Goal: Navigation & Orientation: Find specific page/section

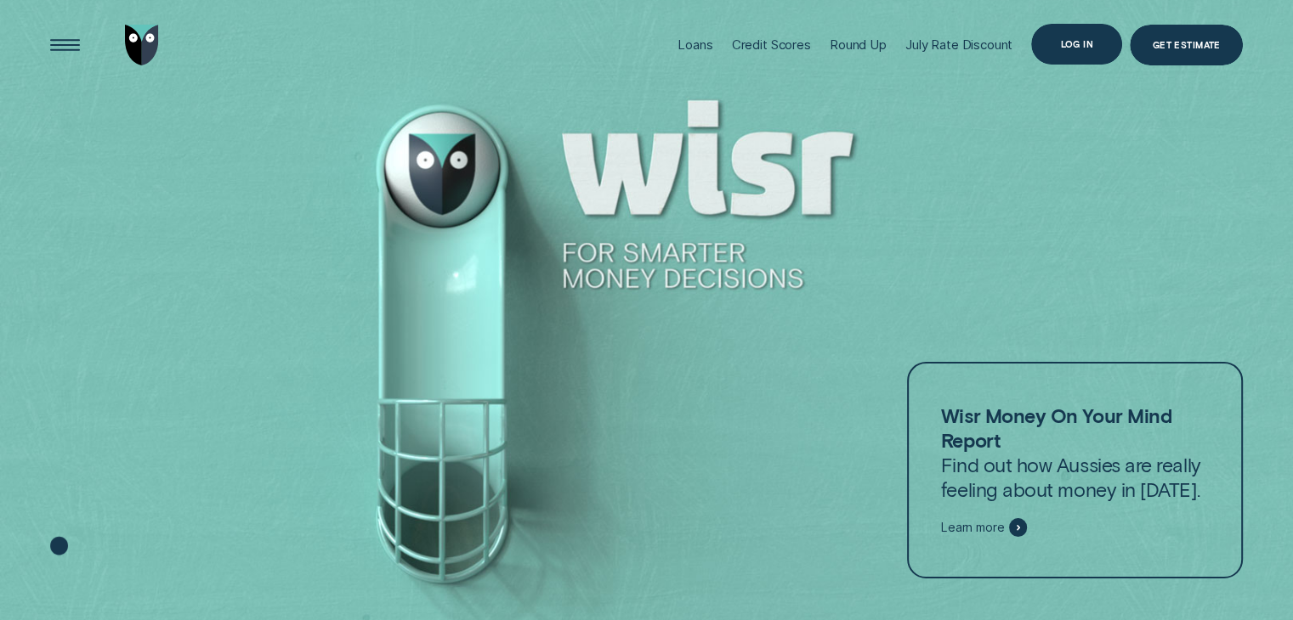
click at [1054, 51] on div "Log in" at bounding box center [1076, 44] width 91 height 41
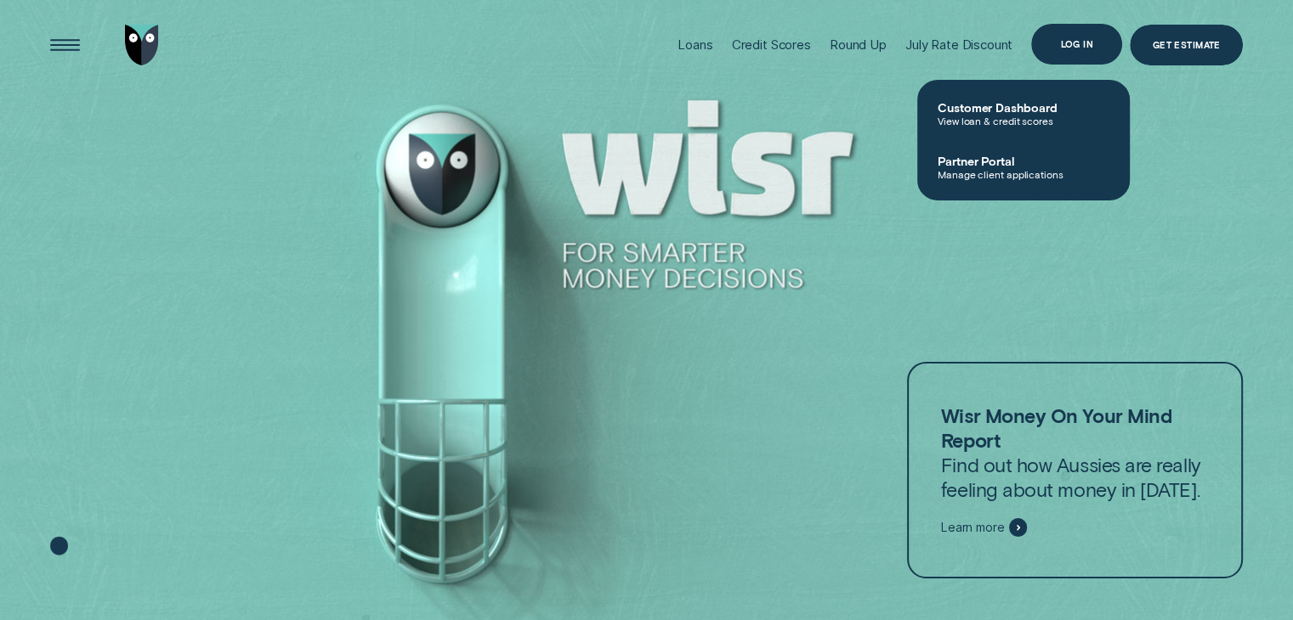
click at [1054, 51] on div "Log in" at bounding box center [1076, 44] width 91 height 41
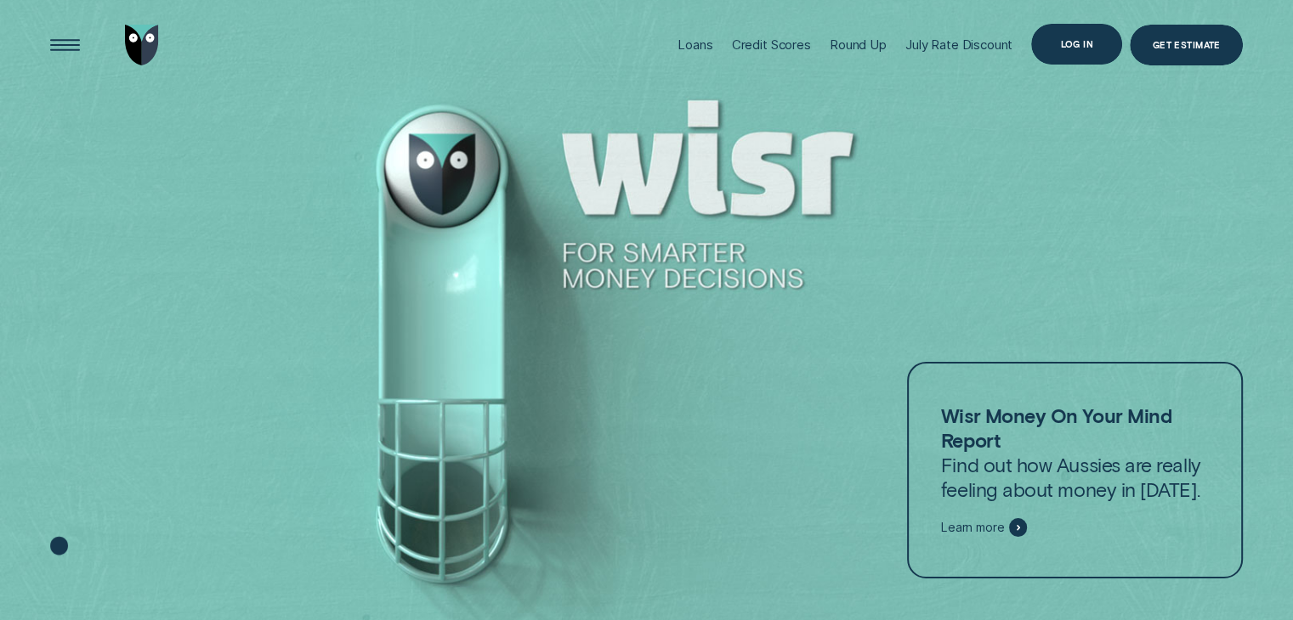
click at [1054, 51] on div "Log in" at bounding box center [1076, 44] width 91 height 41
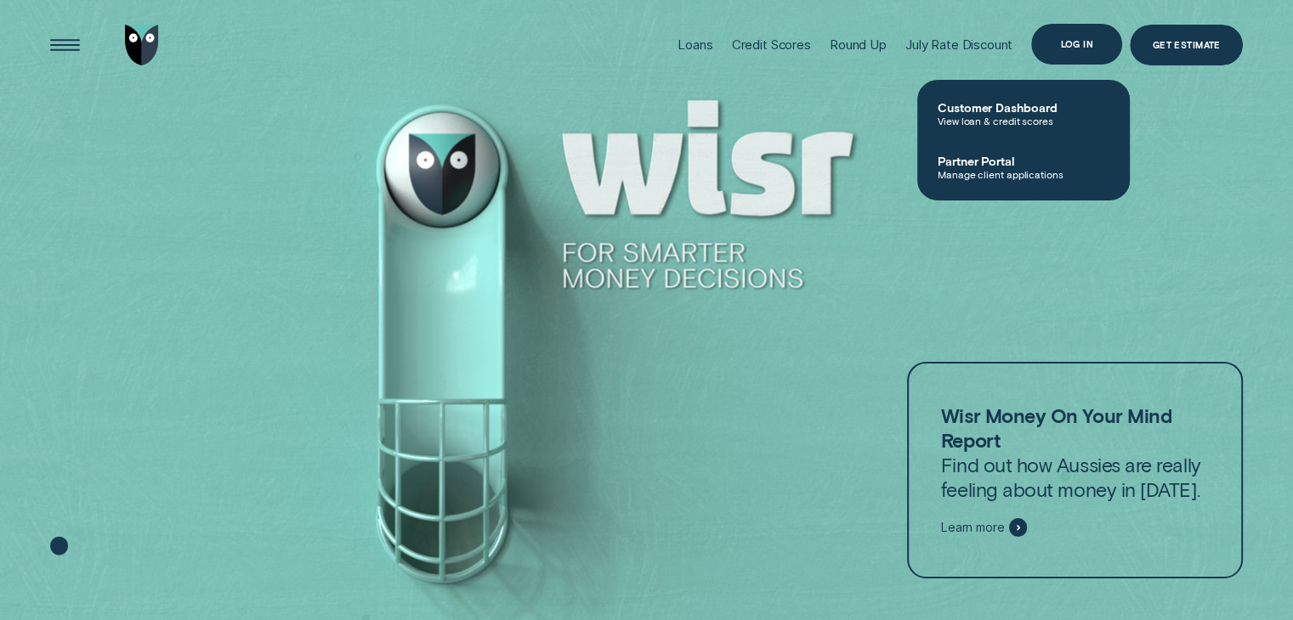
click at [1054, 51] on div "Log in" at bounding box center [1076, 44] width 91 height 41
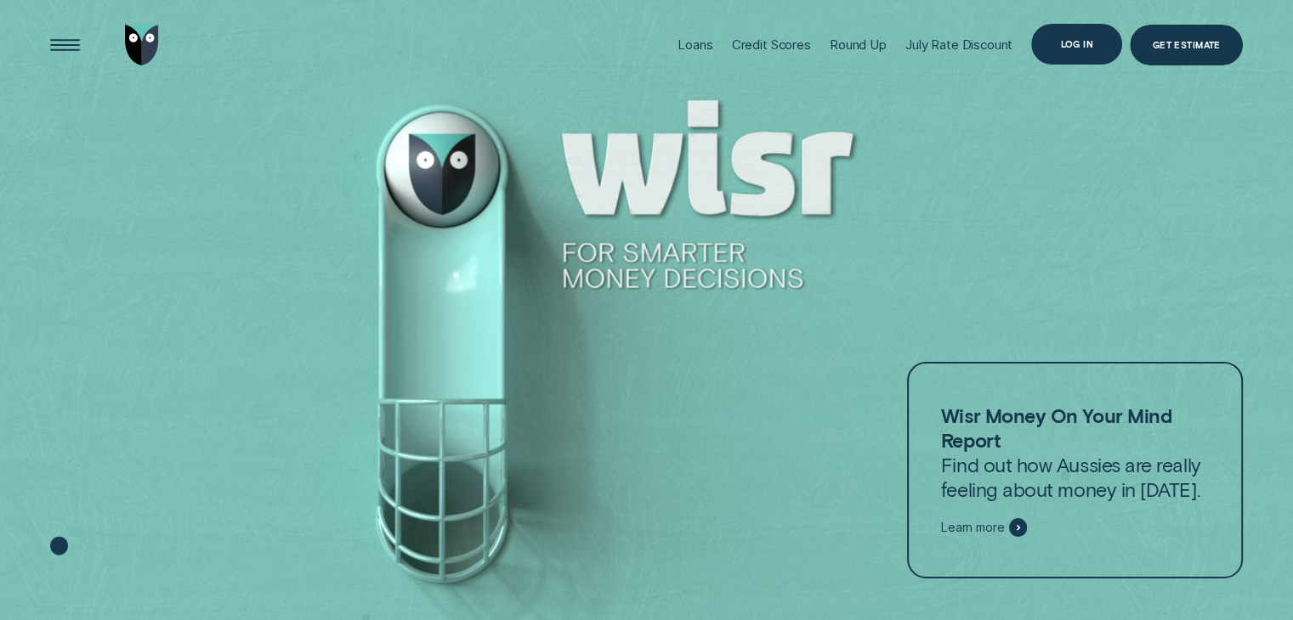
click at [1054, 51] on div "Log in" at bounding box center [1076, 44] width 91 height 41
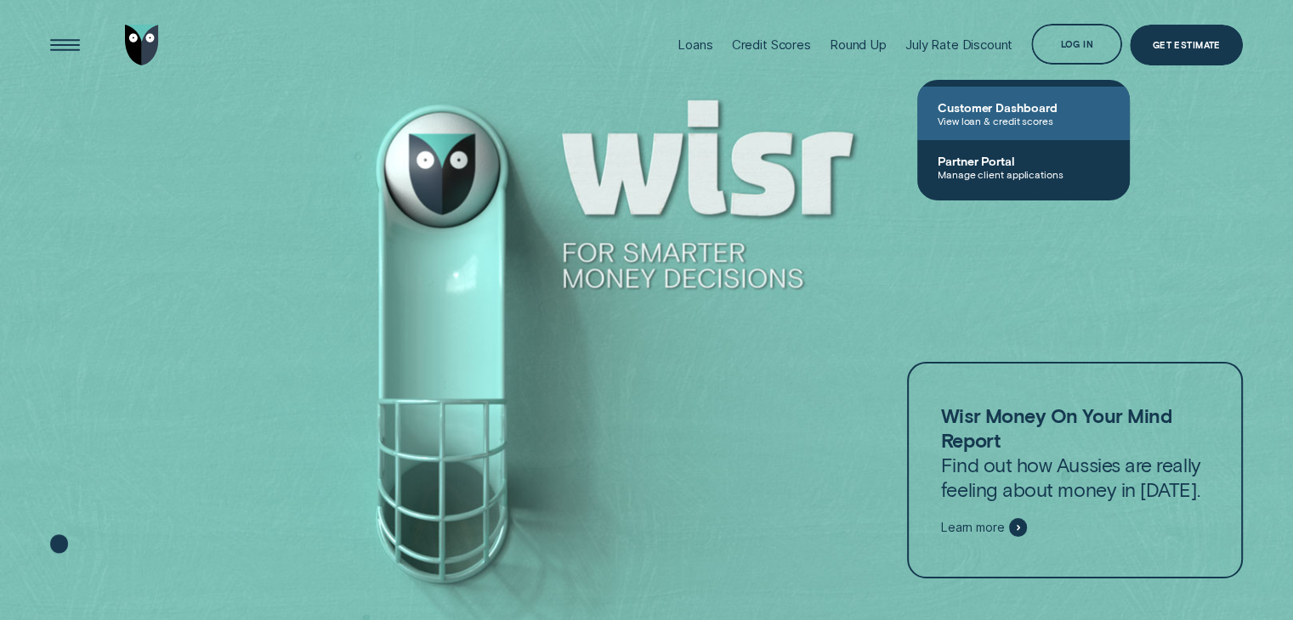
click at [1027, 127] on span "View loan & credit scores" at bounding box center [1024, 121] width 172 height 12
